Goal: Task Accomplishment & Management: Manage account settings

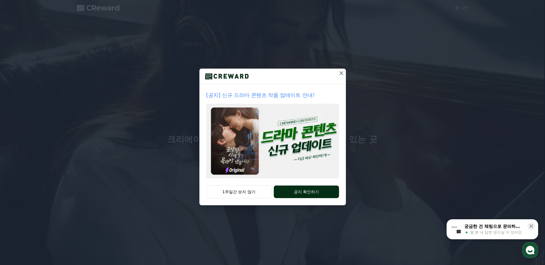
click at [291, 190] on button "공지 확인하기" at bounding box center [306, 192] width 65 height 13
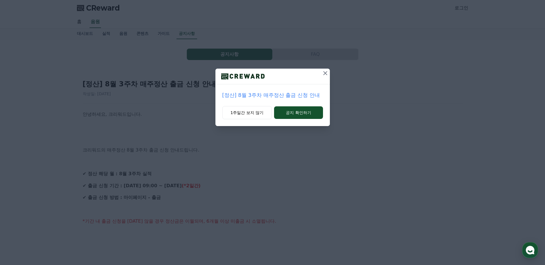
drag, startPoint x: 326, startPoint y: 73, endPoint x: 323, endPoint y: 75, distance: 3.2
click at [324, 74] on icon at bounding box center [325, 73] width 7 height 7
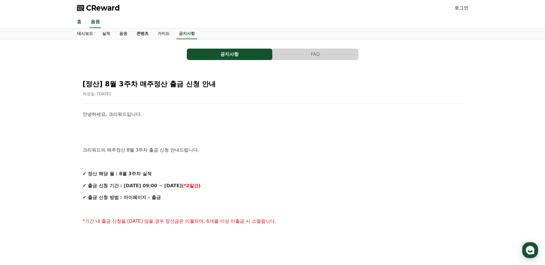
click at [140, 35] on link "콘텐츠" at bounding box center [142, 33] width 21 height 11
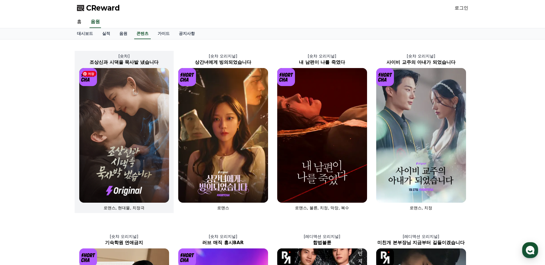
click at [127, 135] on img at bounding box center [124, 135] width 90 height 135
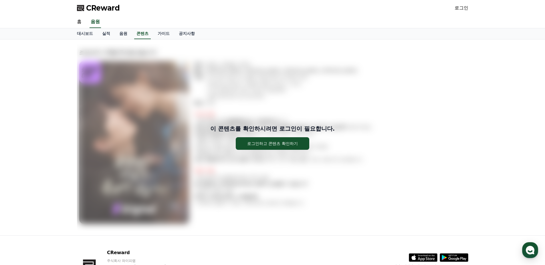
click at [462, 9] on link "로그인" at bounding box center [461, 8] width 14 height 7
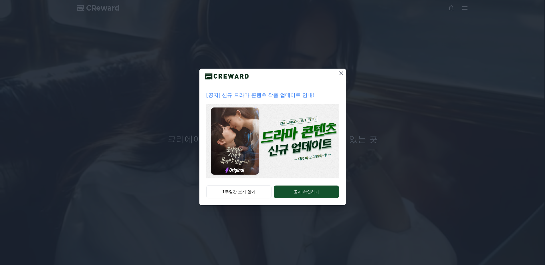
click at [341, 73] on icon at bounding box center [341, 73] width 4 height 4
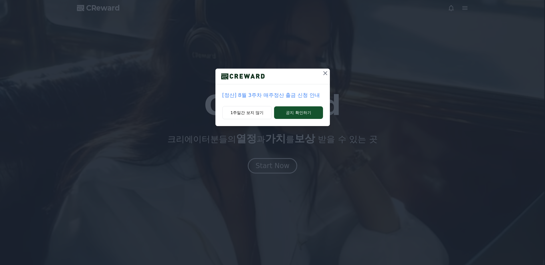
click at [324, 73] on icon at bounding box center [325, 73] width 7 height 7
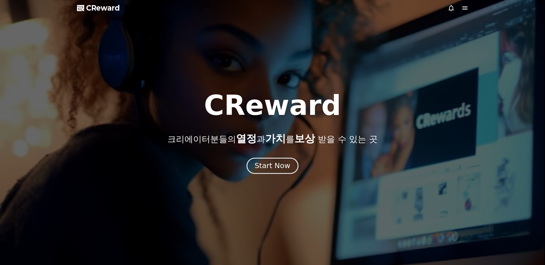
click at [276, 164] on div "Start Now" at bounding box center [271, 166] width 35 height 10
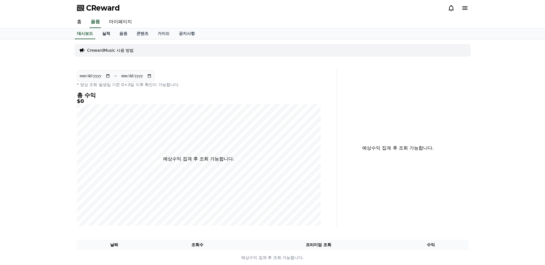
click at [105, 31] on link "실적" at bounding box center [105, 33] width 17 height 11
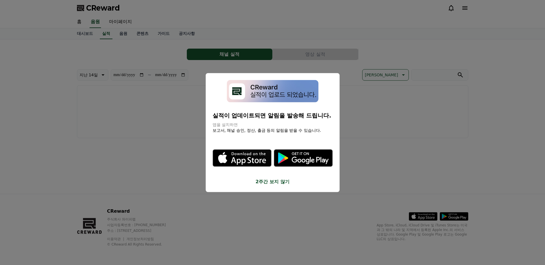
click at [120, 34] on button "close modal" at bounding box center [272, 132] width 545 height 265
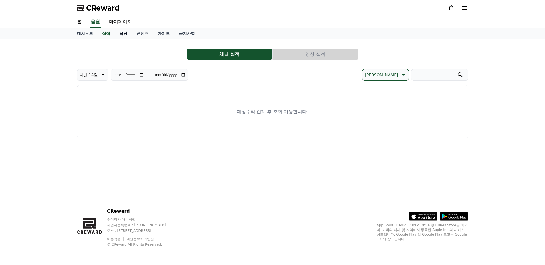
click at [125, 35] on link "음원" at bounding box center [123, 33] width 17 height 11
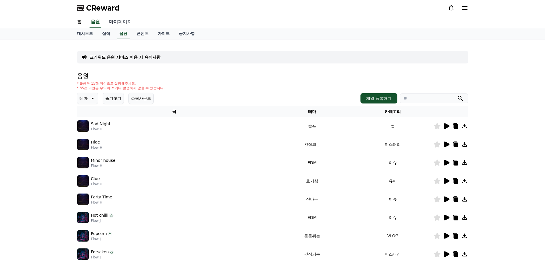
click at [121, 21] on link "마이페이지" at bounding box center [120, 22] width 32 height 12
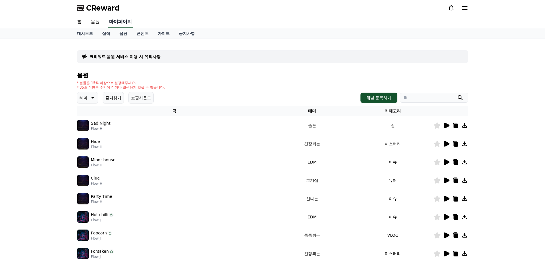
select select "**********"
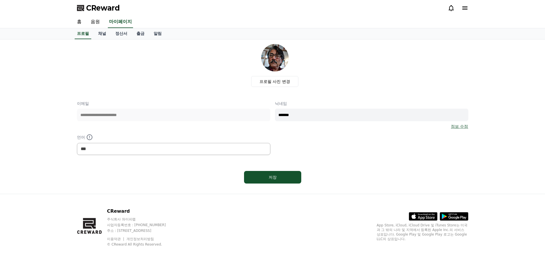
click at [464, 8] on icon at bounding box center [464, 7] width 5 height 3
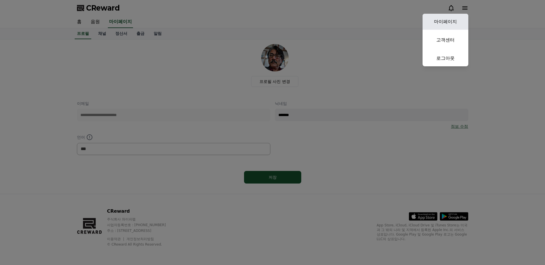
click at [450, 23] on link "마이페이지" at bounding box center [445, 22] width 46 height 16
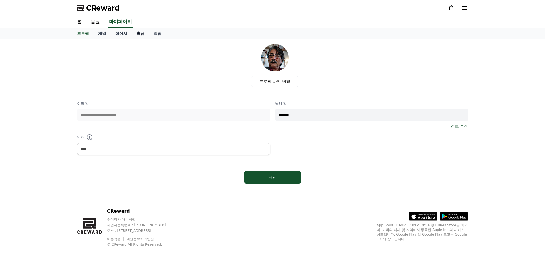
click at [141, 32] on link "출금" at bounding box center [140, 33] width 17 height 11
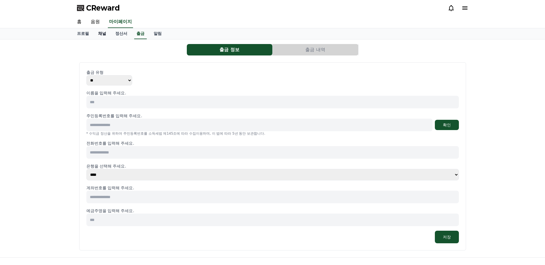
click at [103, 33] on link "채널" at bounding box center [101, 33] width 17 height 11
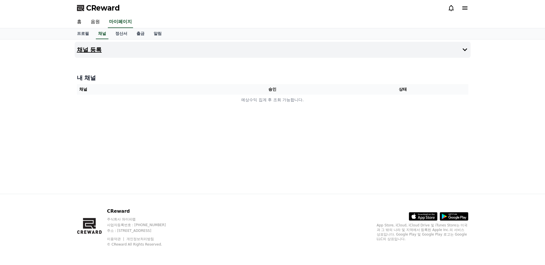
click at [159, 47] on button "채널 등록" at bounding box center [273, 50] width 396 height 16
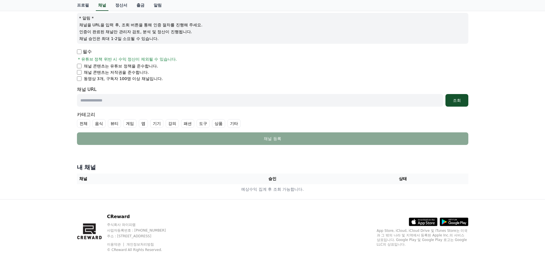
scroll to position [71, 0]
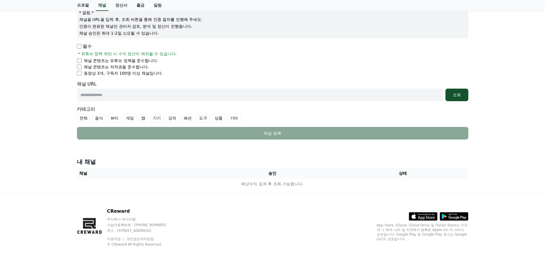
click at [110, 93] on input "text" at bounding box center [260, 95] width 366 height 13
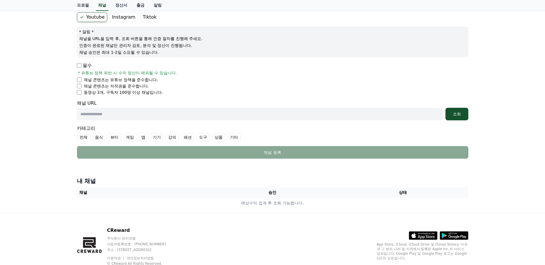
scroll to position [43, 0]
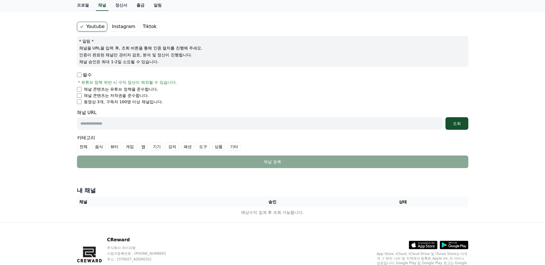
click at [100, 124] on input "text" at bounding box center [260, 123] width 366 height 13
